Goal: Browse casually

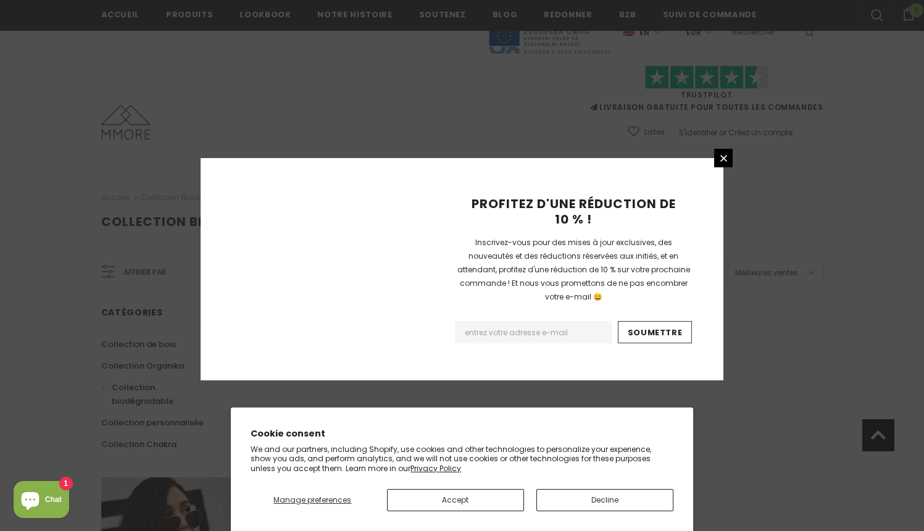
scroll to position [764, 0]
